Goal: Information Seeking & Learning: Check status

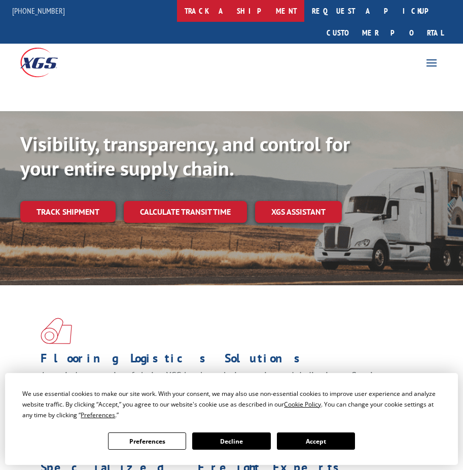
click at [275, 6] on link "track a shipment" at bounding box center [240, 11] width 127 height 22
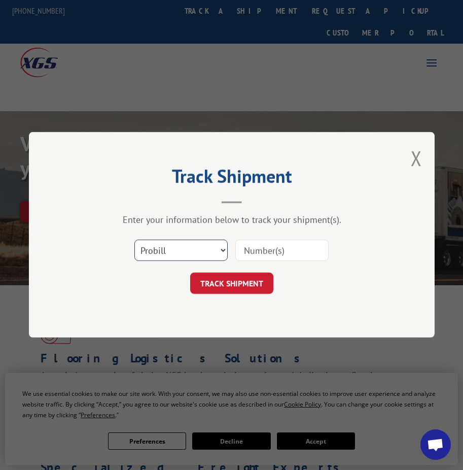
click at [178, 253] on select "Select category... Probill BOL PO" at bounding box center [180, 250] width 93 height 21
select select "bol"
click at [134, 240] on select "Select category... Probill BOL PO" at bounding box center [180, 250] width 93 height 21
click at [266, 252] on input at bounding box center [281, 250] width 93 height 21
paste input "BOL. 9460139"
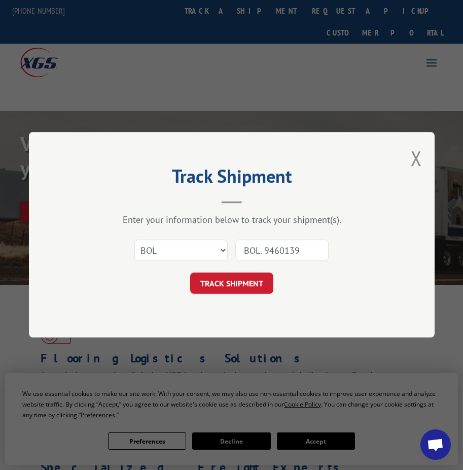
drag, startPoint x: 266, startPoint y: 249, endPoint x: 225, endPoint y: 251, distance: 41.1
click at [225, 251] on div "Select category... Probill BOL PO BOL. 9460139" at bounding box center [232, 250] width 304 height 33
type input "9460139"
click button "TRACK SHIPMENT" at bounding box center [231, 283] width 83 height 21
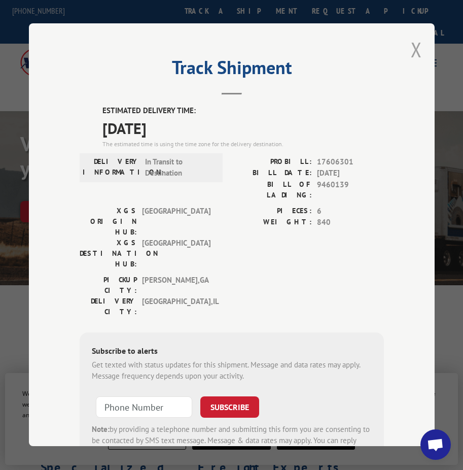
click at [414, 46] on button "Close modal" at bounding box center [416, 49] width 11 height 27
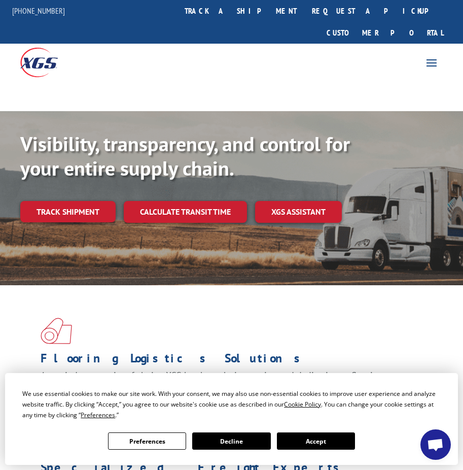
click at [321, 439] on button "Accept" at bounding box center [316, 440] width 78 height 17
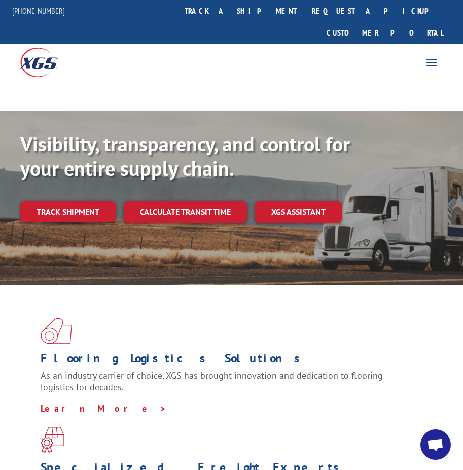
click at [423, 54] on div "For Mills For Retailers Services Advantages Resources About For Mills For Retai…" at bounding box center [432, 62] width 22 height 16
click at [433, 54] on span at bounding box center [432, 62] width 16 height 16
